Goal: Complete application form

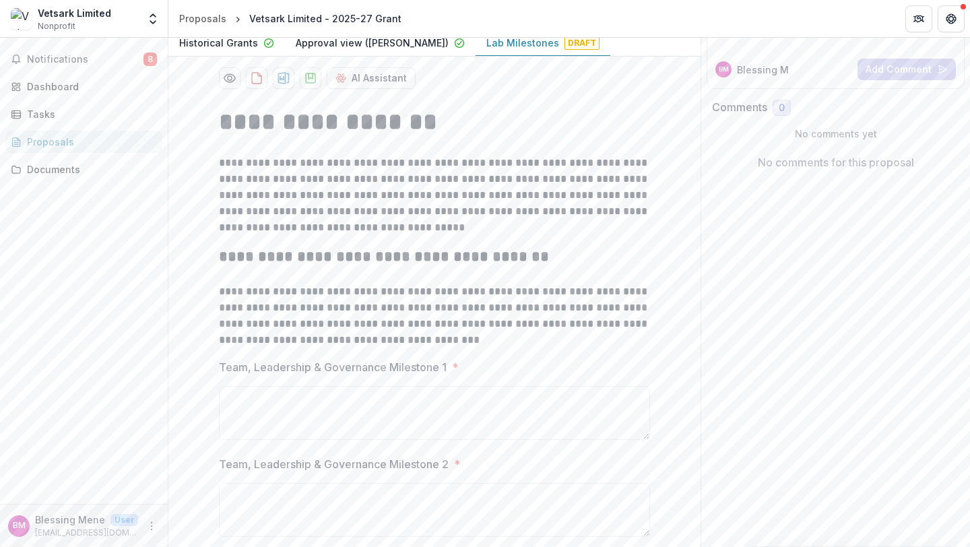
scroll to position [189, 0]
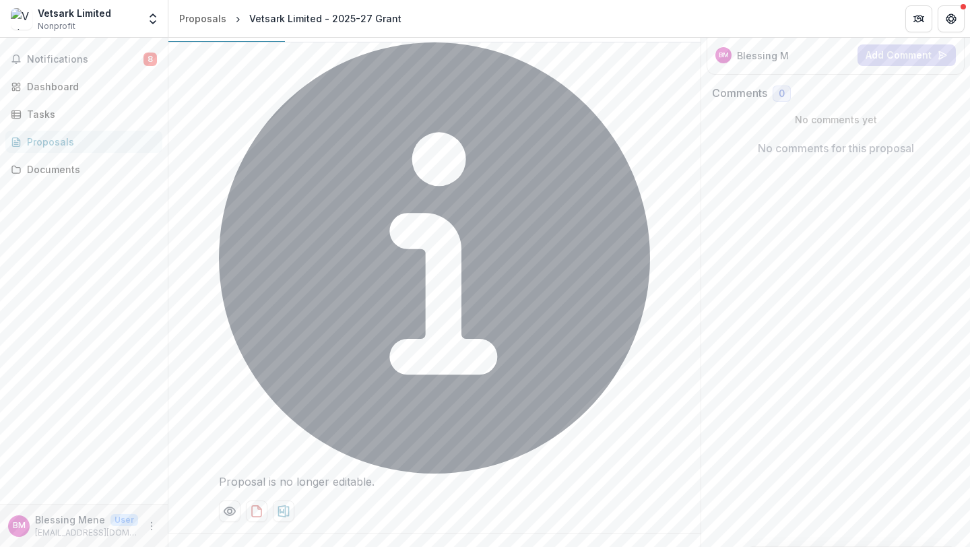
scroll to position [0, 0]
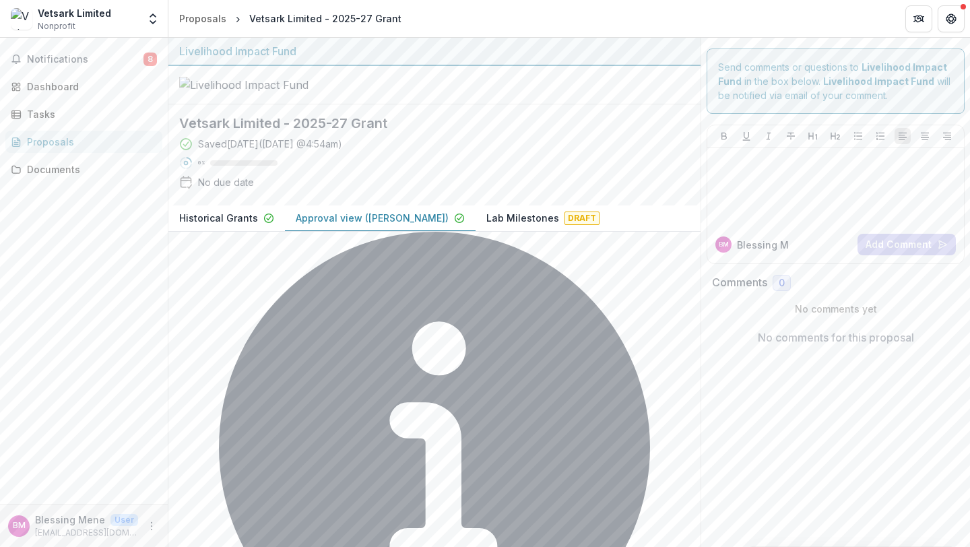
click at [326, 225] on p "Approval view (Lisa)" at bounding box center [372, 218] width 153 height 14
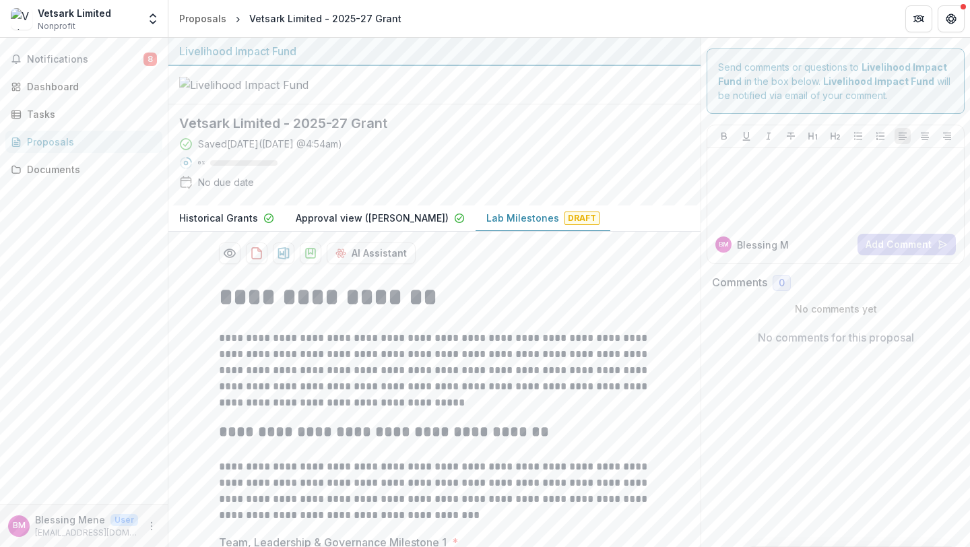
click at [486, 225] on p "Lab Milestones" at bounding box center [522, 218] width 73 height 14
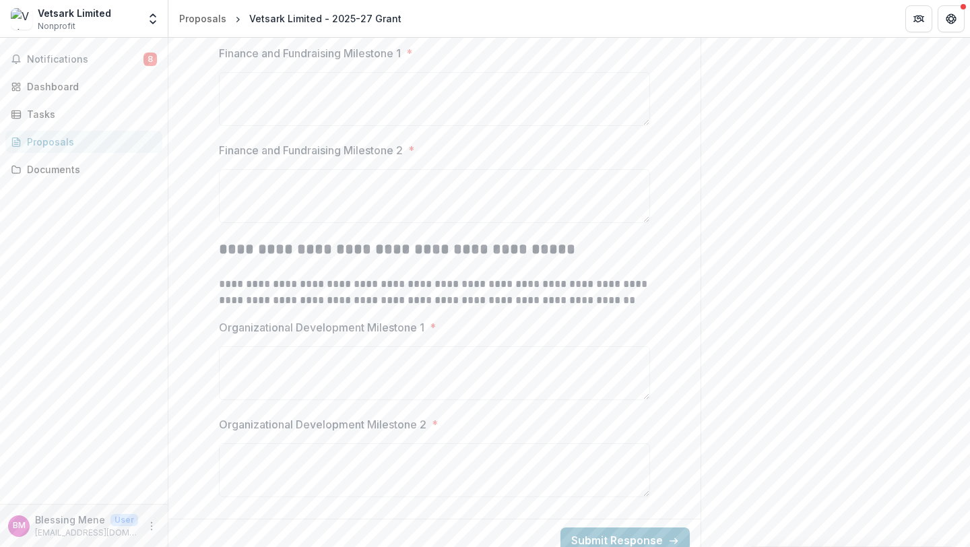
scroll to position [1015, 0]
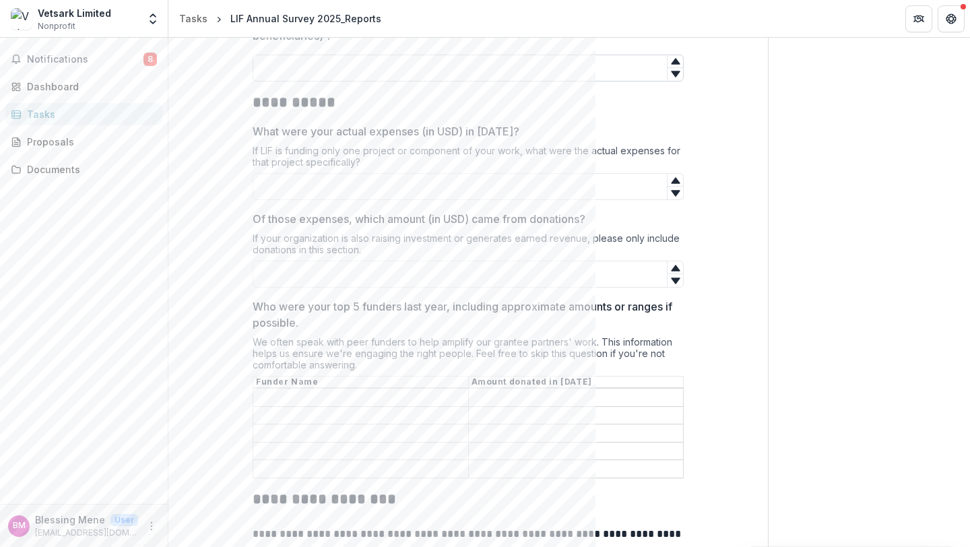
scroll to position [551, 0]
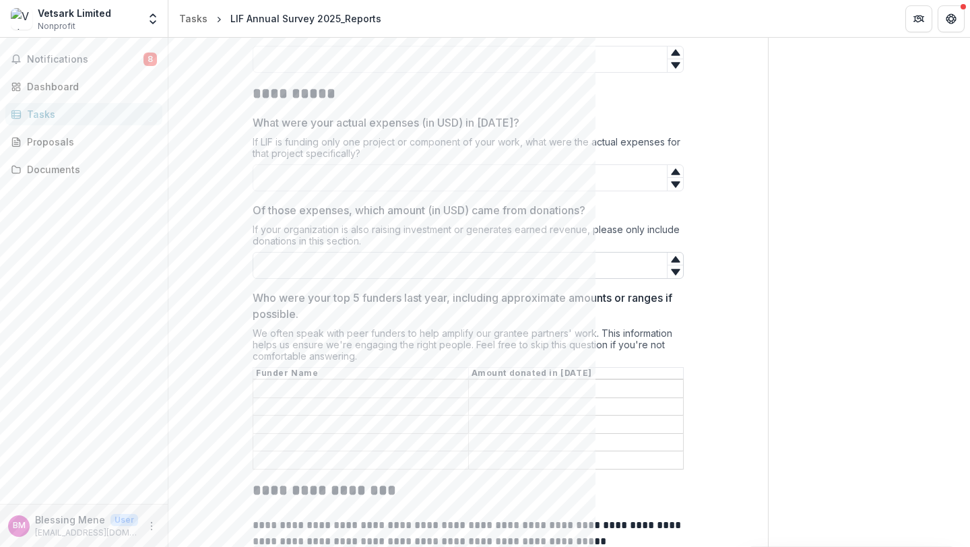
click at [359, 264] on input "Of those expenses, which amount (in USD) came from donations?" at bounding box center [468, 265] width 431 height 27
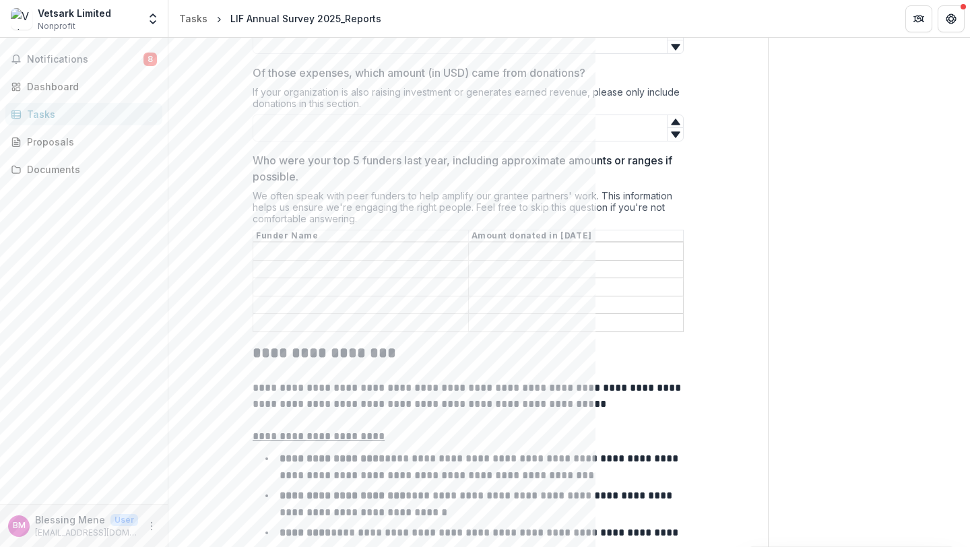
scroll to position [691, 0]
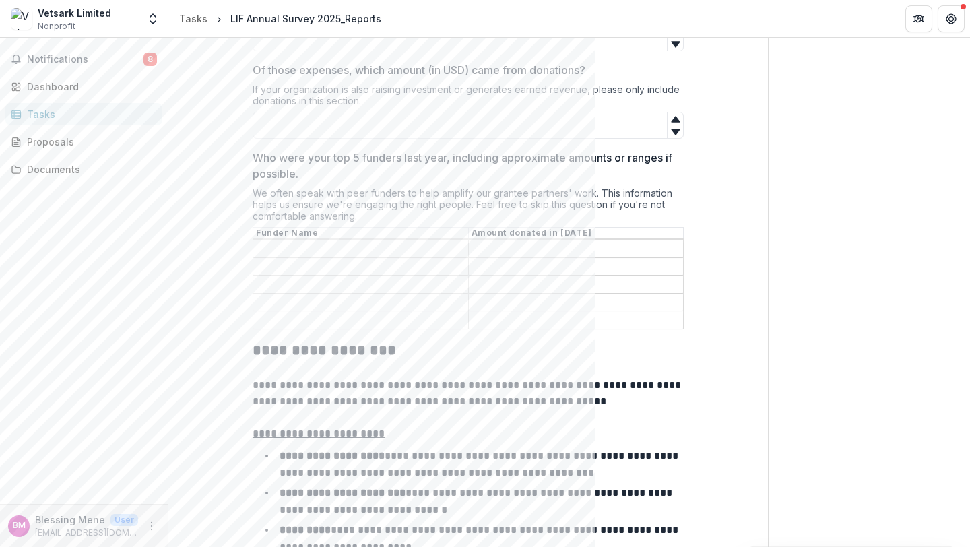
click at [378, 263] on input "Who were your top 5 funders last year, including approximate amounts or ranges …" at bounding box center [360, 267] width 215 height 16
click at [366, 252] on input "Who were your top 5 funders last year, including approximate amounts or ranges …" at bounding box center [360, 249] width 215 height 16
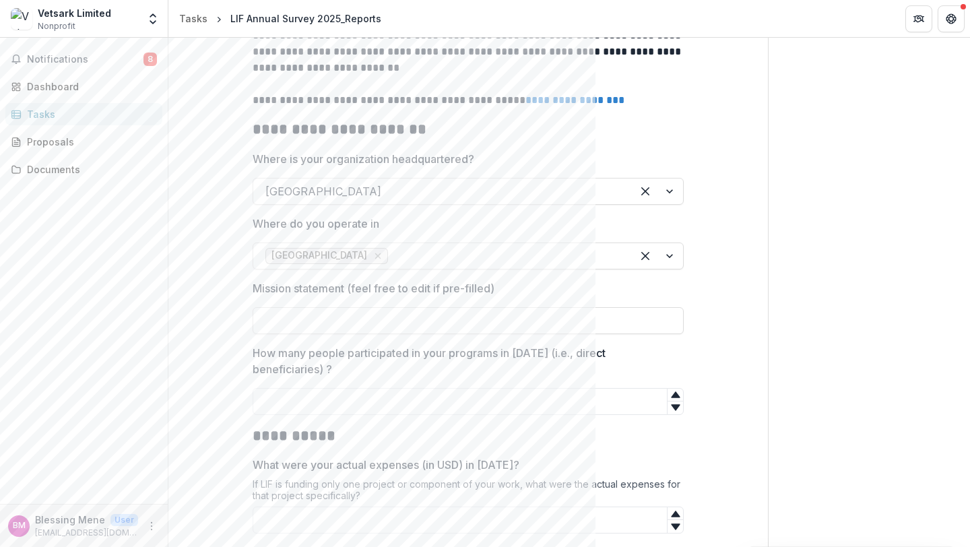
scroll to position [222, 0]
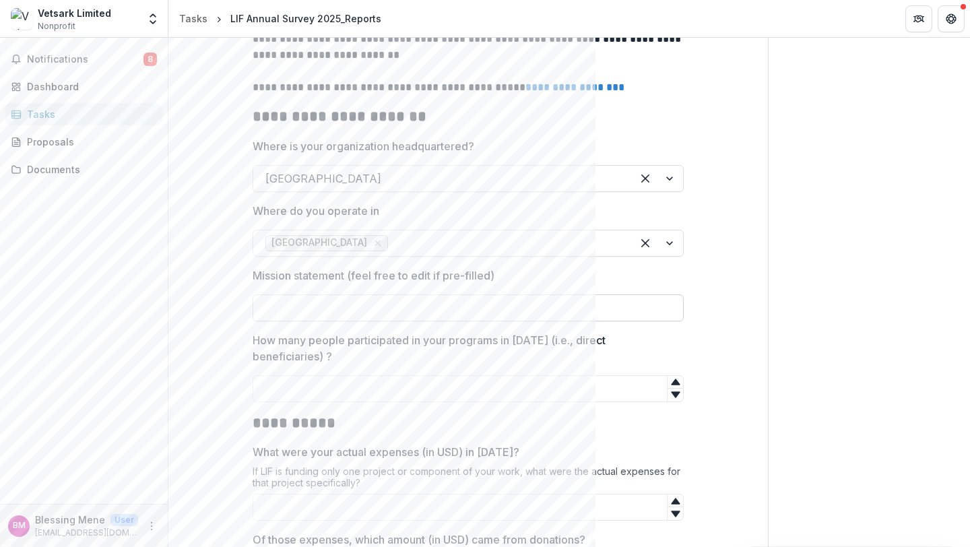
click at [380, 303] on input "Mission statement (feel free to edit if pre-filled)" at bounding box center [468, 307] width 431 height 27
click at [370, 304] on input "Mission statement (feel free to edit if pre-filled)" at bounding box center [468, 307] width 431 height 27
type input "**********"
click at [366, 397] on input "How many people participated in your programs in [DATE] (i.e., direct beneficia…" at bounding box center [468, 388] width 431 height 27
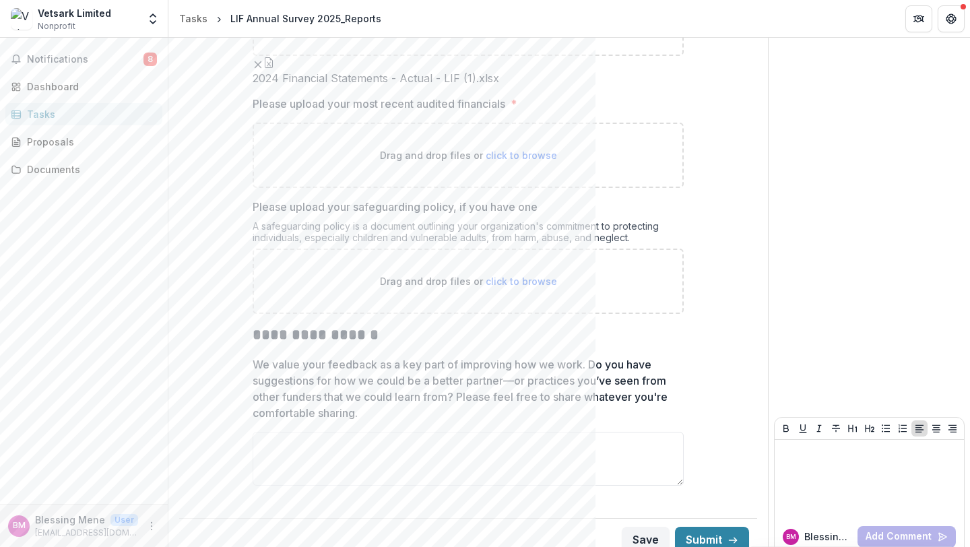
scroll to position [1584, 0]
